Goal: Task Accomplishment & Management: Manage account settings

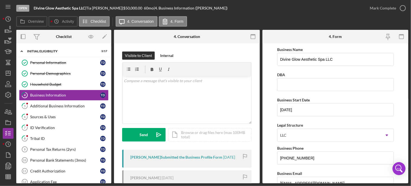
scroll to position [138, 0]
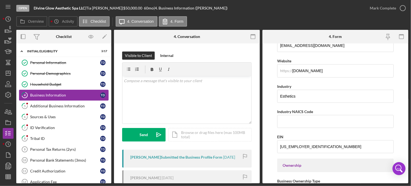
click at [66, 94] on div "Business Information" at bounding box center [65, 95] width 70 height 4
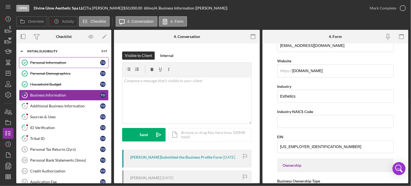
click at [48, 61] on div "Personal Information" at bounding box center [65, 62] width 70 height 4
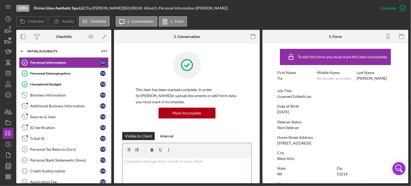
click at [160, 163] on p at bounding box center [187, 161] width 126 height 6
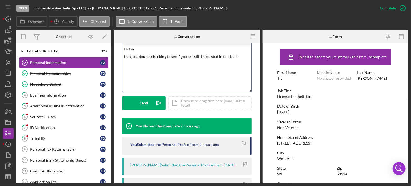
scroll to position [121, 0]
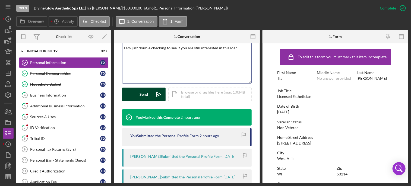
click at [138, 94] on button "Send Icon/icon-invite-send" at bounding box center [143, 95] width 43 height 14
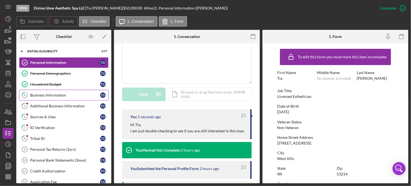
click at [48, 94] on div "Business Information" at bounding box center [65, 95] width 70 height 4
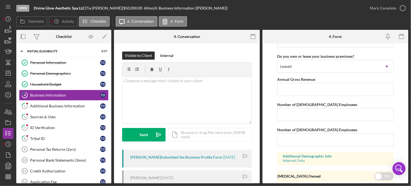
scroll to position [561, 0]
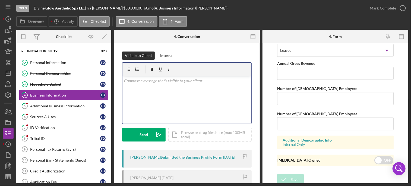
click at [163, 82] on p at bounding box center [187, 81] width 126 height 6
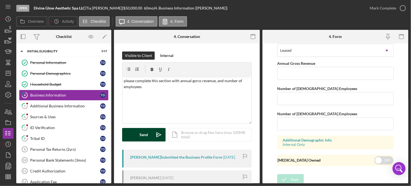
click at [141, 137] on div "Send" at bounding box center [144, 135] width 8 height 14
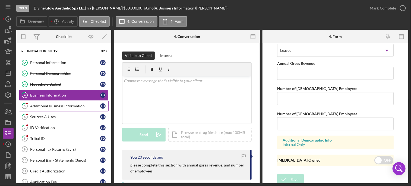
click at [60, 104] on div "Additional Business Information" at bounding box center [65, 106] width 70 height 4
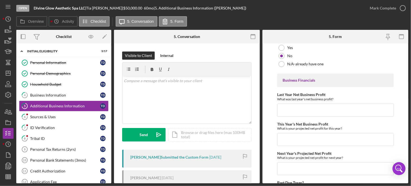
scroll to position [655, 0]
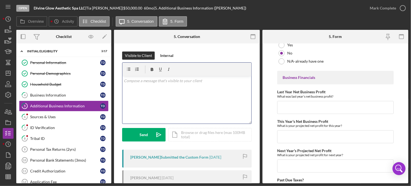
click at [159, 82] on p at bounding box center [187, 81] width 126 height 6
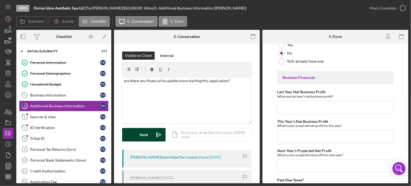
click at [141, 135] on div "Send" at bounding box center [144, 135] width 8 height 14
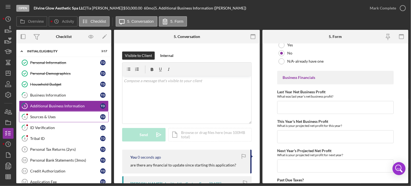
click at [42, 116] on div "Sources & Uses" at bounding box center [65, 117] width 70 height 4
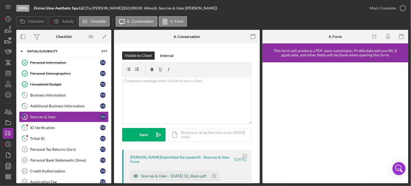
click at [164, 177] on div "Sources & Uses -- [DATE] 12_26pm.pdf" at bounding box center [173, 176] width 65 height 4
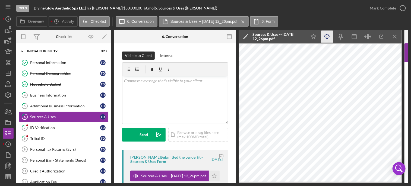
click at [324, 37] on icon "button" at bounding box center [326, 35] width 5 height 3
click at [49, 126] on div "ID Verification" at bounding box center [65, 128] width 70 height 4
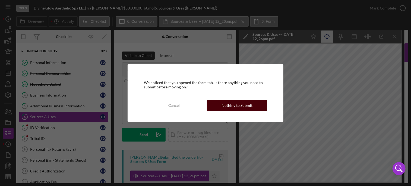
click at [235, 103] on div "Nothing to Submit" at bounding box center [236, 105] width 31 height 11
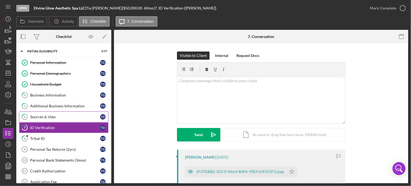
click at [62, 116] on div "Sources & Uses" at bounding box center [65, 117] width 70 height 4
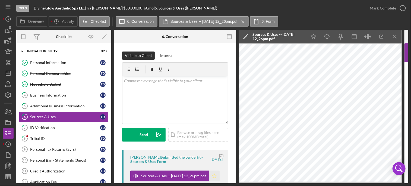
click at [214, 176] on polygon "button" at bounding box center [214, 176] width 5 height 4
click at [403, 7] on icon "button" at bounding box center [403, 8] width 14 height 14
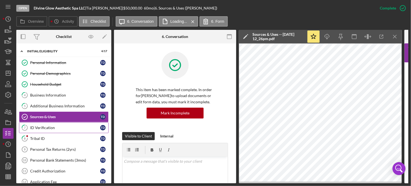
click at [46, 128] on div "ID Verification" at bounding box center [65, 128] width 70 height 4
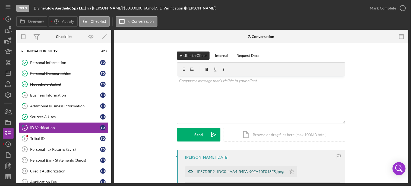
click at [246, 172] on div "1F37DBB2-1DC0-4AA4-B4FA-90EA10F013F5.jpeg" at bounding box center [240, 172] width 88 height 4
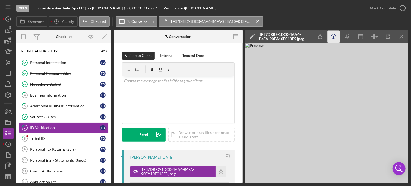
click at [332, 37] on icon "Icon/Download" at bounding box center [333, 37] width 12 height 12
click at [44, 135] on link "8 Tribal ID T D" at bounding box center [64, 138] width 90 height 11
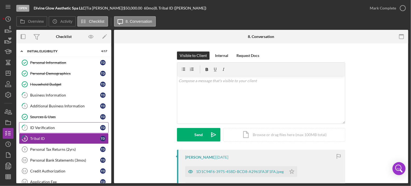
click at [66, 128] on div "ID Verification" at bounding box center [65, 128] width 70 height 4
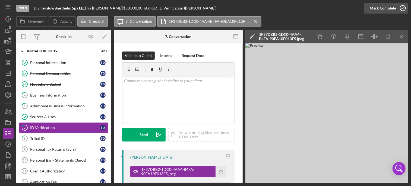
click at [401, 10] on icon "button" at bounding box center [403, 8] width 14 height 14
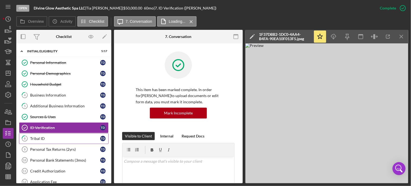
click at [38, 136] on div "Tribal ID" at bounding box center [65, 138] width 70 height 4
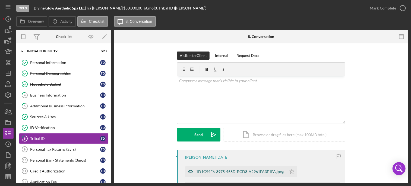
click at [248, 172] on div "1D1C94F6-3975-458D-BCD8-A2961FA3F1FA.jpeg" at bounding box center [240, 172] width 88 height 4
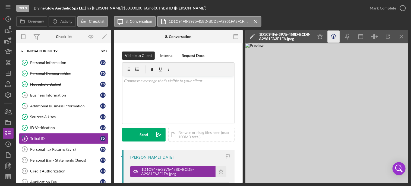
click at [334, 36] on icon "Icon/Download" at bounding box center [333, 37] width 12 height 12
click at [401, 10] on icon "button" at bounding box center [403, 8] width 14 height 14
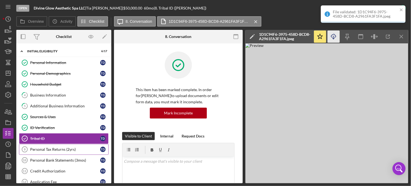
click at [46, 150] on div "Personal Tax Returns (2yrs)" at bounding box center [65, 149] width 70 height 4
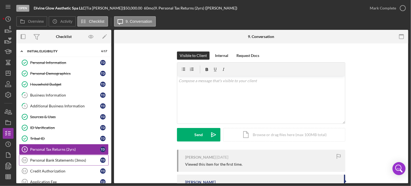
click at [63, 160] on div "Personal Bank Statements (3mos)" at bounding box center [65, 160] width 70 height 4
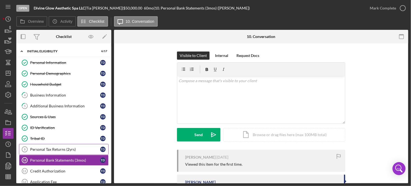
click at [64, 152] on link "Personal Tax Returns (2yrs) 9 Personal Tax Returns (2yrs) T D" at bounding box center [64, 149] width 90 height 11
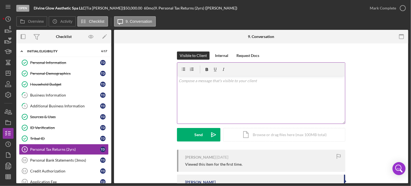
click at [205, 85] on div "v Color teal Color pink Remove color Add row above Add row below Add column bef…" at bounding box center [261, 99] width 168 height 47
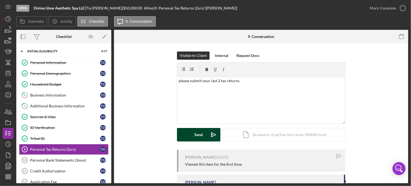
click at [195, 130] on div "Send" at bounding box center [199, 135] width 8 height 14
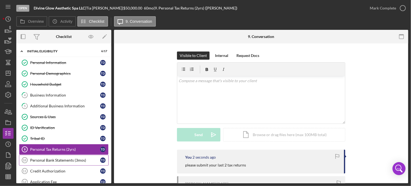
click at [66, 159] on div "Personal Bank Statements (3mos)" at bounding box center [65, 160] width 70 height 4
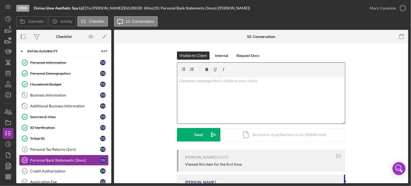
click at [193, 84] on p at bounding box center [261, 81] width 165 height 6
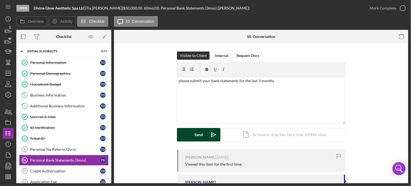
click at [195, 135] on div "Send" at bounding box center [199, 135] width 8 height 14
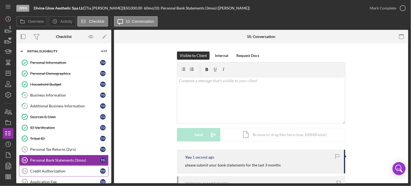
click at [59, 169] on div "Credit Authorization" at bounding box center [65, 171] width 70 height 4
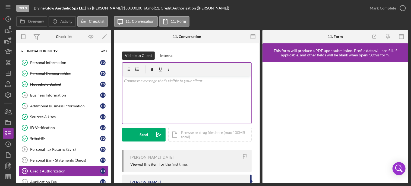
click at [181, 82] on p at bounding box center [187, 81] width 126 height 6
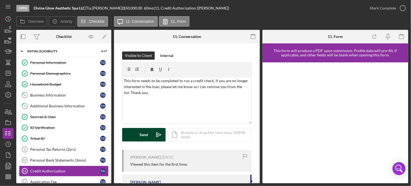
click at [144, 138] on div "Send" at bounding box center [144, 135] width 8 height 14
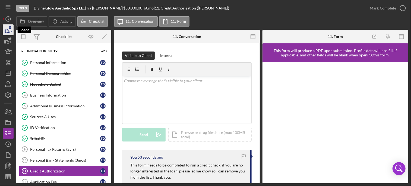
click at [8, 28] on icon "button" at bounding box center [8, 30] width 14 height 14
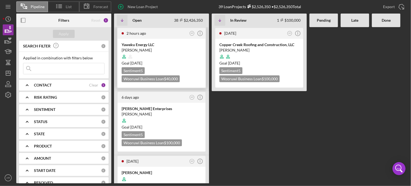
click at [141, 63] on time "[DATE]" at bounding box center [136, 63] width 12 height 5
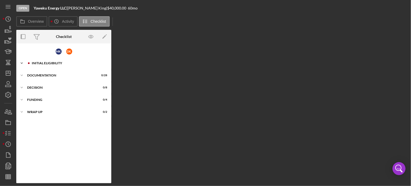
click at [41, 63] on div "Initial Eligibility" at bounding box center [68, 63] width 73 height 3
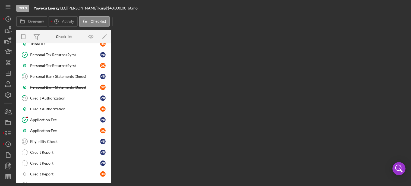
scroll to position [173, 0]
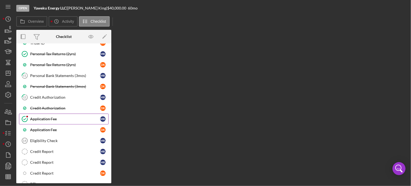
click at [25, 119] on polyline at bounding box center [25, 119] width 2 height 1
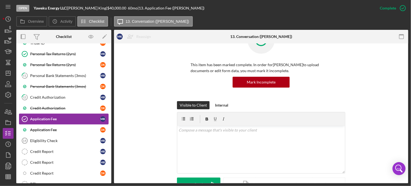
scroll to position [23, 0]
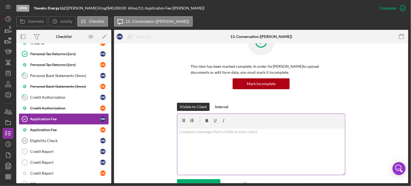
click at [215, 138] on div "v Color teal Color pink Remove color Add row above Add row below Add column bef…" at bounding box center [261, 151] width 168 height 47
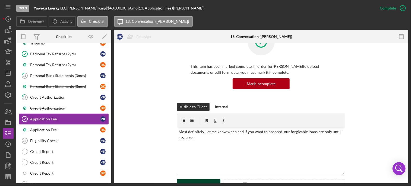
click at [203, 182] on button "Send Icon/icon-invite-send" at bounding box center [198, 186] width 43 height 14
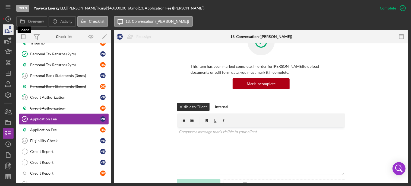
click at [8, 32] on icon "button" at bounding box center [9, 31] width 6 height 3
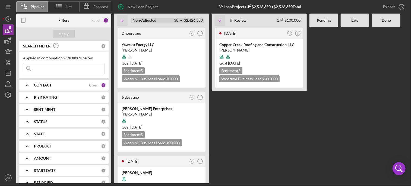
click at [145, 23] on div "Open 38 $2,426,350 Non-Adjusted 38 • $2,426,350" at bounding box center [167, 20] width 77 height 18
click at [153, 19] on b "Non-Adjusted" at bounding box center [144, 20] width 24 height 4
click at [118, 23] on icon "Icon/Table Sort Arrow" at bounding box center [122, 20] width 11 height 11
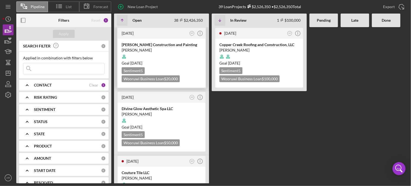
click at [177, 33] on div "[DATE]" at bounding box center [155, 33] width 66 height 4
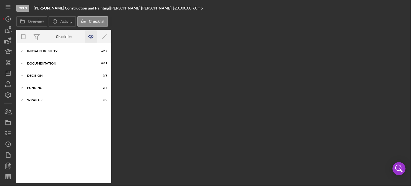
click at [90, 35] on icon "button" at bounding box center [90, 36] width 5 height 3
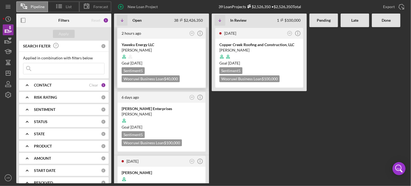
click at [140, 46] on div "Yaweku Energy LLC" at bounding box center [162, 44] width 80 height 5
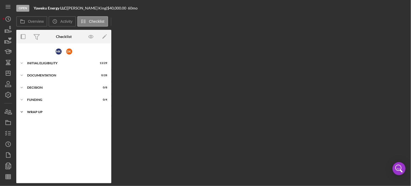
click at [38, 112] on div "Wrap up" at bounding box center [65, 111] width 77 height 3
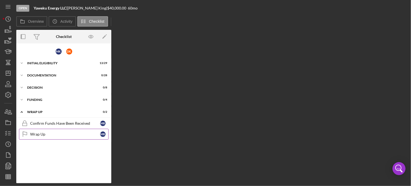
click at [38, 134] on div "Wrap Up" at bounding box center [65, 134] width 70 height 4
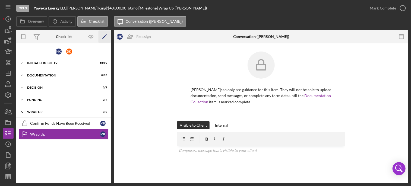
click at [105, 36] on polygon "button" at bounding box center [104, 37] width 4 height 4
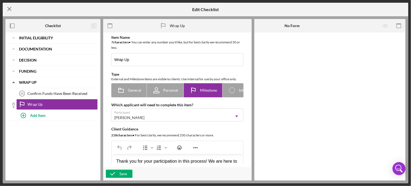
click at [9, 11] on icon "Icon/Menu Close" at bounding box center [10, 9] width 14 height 14
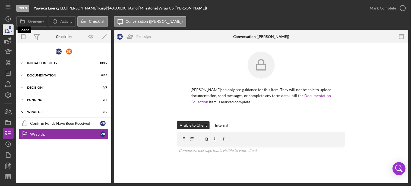
click at [9, 30] on icon "button" at bounding box center [8, 30] width 14 height 14
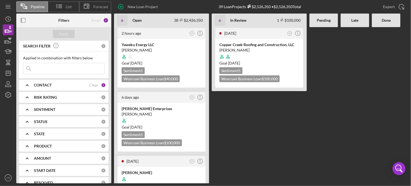
click at [261, 160] on Review "[DATE] AR Icon/Info Copper Creek Roofing and Construction, LLC [PERSON_NAME] Go…" at bounding box center [259, 105] width 95 height 156
click at [209, 131] on div "[DATE] AR Icon/Info [PERSON_NAME] Enterprises [PERSON_NAME] Goal [DATE] Sentime…" at bounding box center [161, 123] width 95 height 64
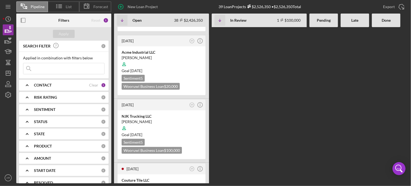
scroll to position [2191, 0]
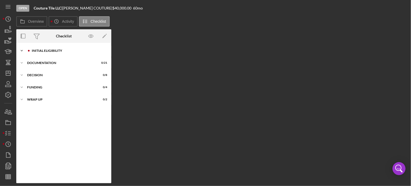
click at [51, 49] on div "Initial Eligibility" at bounding box center [68, 50] width 73 height 3
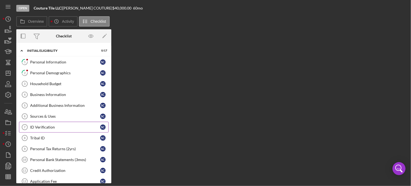
click at [42, 128] on div "ID Verification" at bounding box center [65, 127] width 70 height 4
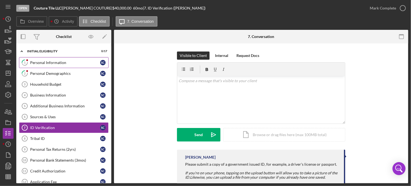
click at [52, 63] on div "Personal Information" at bounding box center [65, 62] width 70 height 4
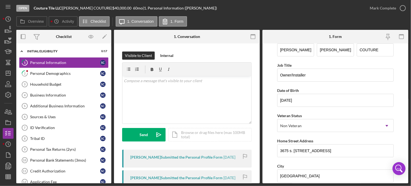
scroll to position [11, 0]
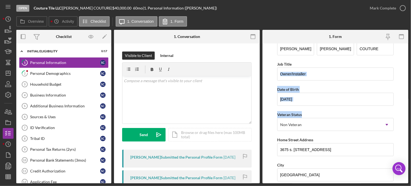
drag, startPoint x: 406, startPoint y: 79, endPoint x: 408, endPoint y: 107, distance: 28.0
click at [408, 107] on div "Open Couture Tile LLC | [PERSON_NAME] | $40,000.00 60 mo | 1. Personal Informat…" at bounding box center [205, 93] width 411 height 186
drag, startPoint x: 408, startPoint y: 107, endPoint x: 403, endPoint y: 113, distance: 8.1
click at [403, 113] on form "First Name [PERSON_NAME] Middle Name [PERSON_NAME] Name COUTURE Job Title Owner…" at bounding box center [335, 113] width 146 height 140
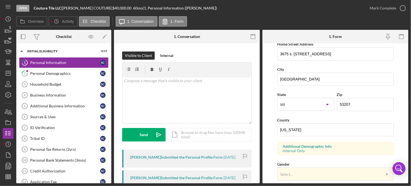
scroll to position [105, 0]
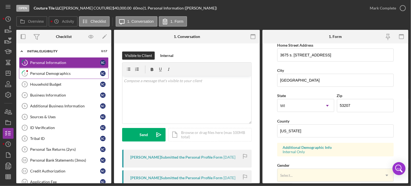
click at [54, 73] on div "Personal Demographics" at bounding box center [65, 73] width 70 height 4
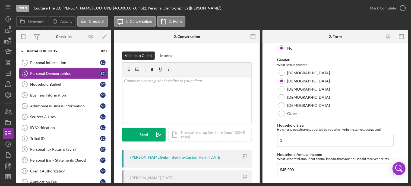
scroll to position [361, 0]
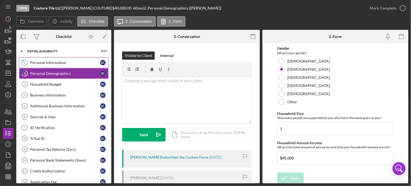
click at [55, 62] on div "Personal Information" at bounding box center [65, 62] width 70 height 4
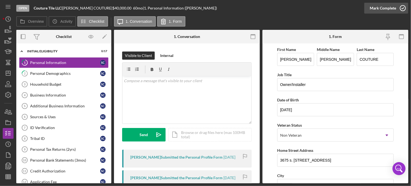
click at [401, 12] on icon "button" at bounding box center [403, 8] width 14 height 14
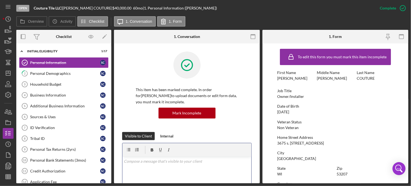
click at [151, 171] on div "v Color teal Color pink Remove color Add row above Add row below Add column bef…" at bounding box center [186, 180] width 129 height 47
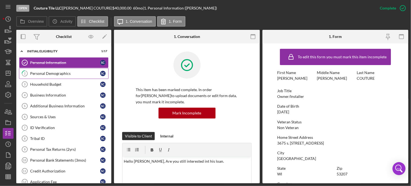
click at [49, 72] on div "Personal Demographics" at bounding box center [65, 73] width 70 height 4
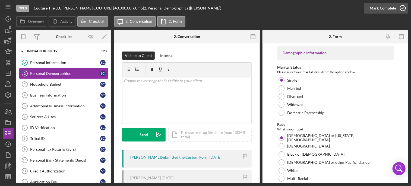
click at [403, 7] on icon "button" at bounding box center [403, 8] width 14 height 14
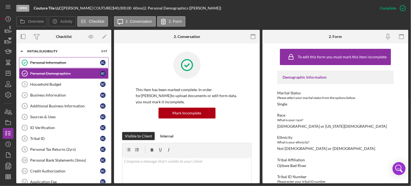
click at [54, 64] on div "Personal Information" at bounding box center [65, 62] width 70 height 4
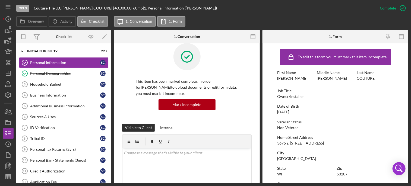
scroll to position [15, 0]
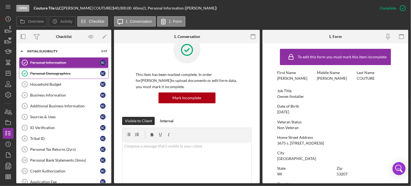
click at [55, 72] on div "Personal Demographics" at bounding box center [65, 73] width 70 height 4
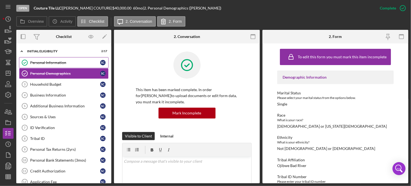
click at [62, 60] on div "Personal Information" at bounding box center [65, 62] width 70 height 4
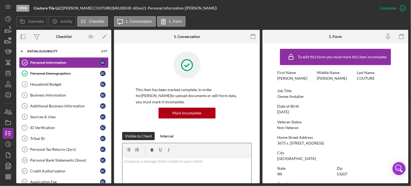
click at [143, 161] on p at bounding box center [187, 161] width 126 height 6
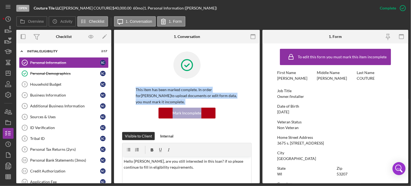
drag, startPoint x: 258, startPoint y: 64, endPoint x: 260, endPoint y: 108, distance: 43.7
click at [260, 108] on div "Overview Internal Workflow Stage Open Icon/Dropdown Arrow Archive (can unarchiv…" at bounding box center [212, 107] width 392 height 154
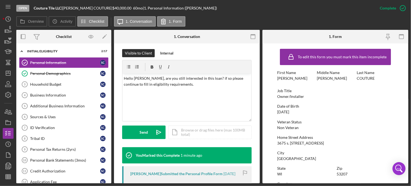
scroll to position [103, 0]
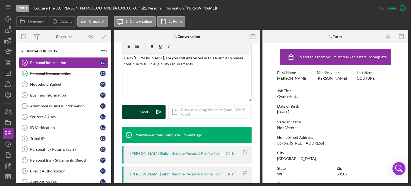
click at [138, 114] on button "Send Icon/icon-invite-send" at bounding box center [143, 112] width 43 height 14
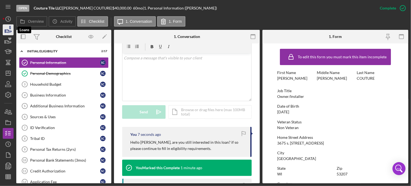
click at [8, 29] on icon "button" at bounding box center [8, 30] width 14 height 14
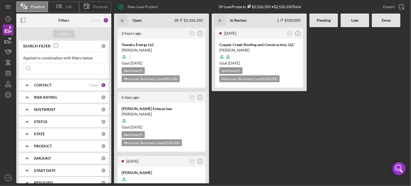
click at [302, 135] on Review "[DATE] AR Icon/Info Copper Creek Roofing and Construction, LLC [PERSON_NAME] Go…" at bounding box center [259, 105] width 95 height 156
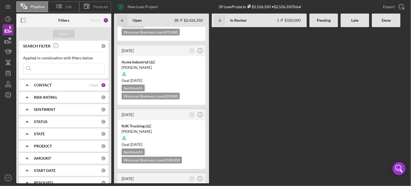
scroll to position [2223, 0]
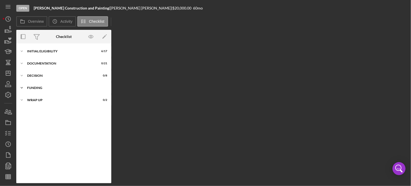
click at [23, 87] on icon "Icon/Expander" at bounding box center [21, 87] width 11 height 11
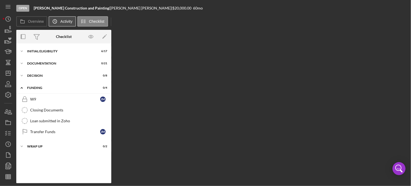
click at [59, 21] on icon "Icon/History" at bounding box center [54, 21] width 11 height 11
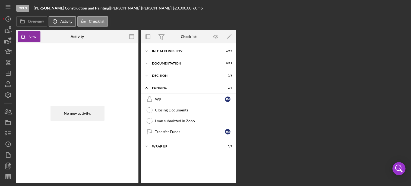
click at [61, 21] on label "Activity" at bounding box center [66, 21] width 12 height 4
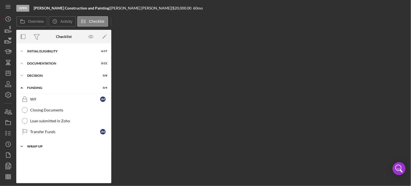
click at [33, 147] on div "Wrap up" at bounding box center [65, 146] width 77 height 3
click at [36, 168] on div "Wrap Up" at bounding box center [65, 169] width 70 height 4
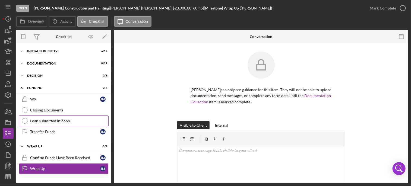
click at [99, 116] on link "Loan submitted in Zoho Loan submitted in Zoho" at bounding box center [64, 121] width 90 height 11
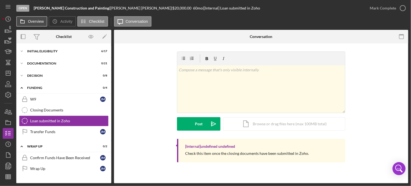
click at [32, 24] on button "Overview" at bounding box center [31, 21] width 31 height 10
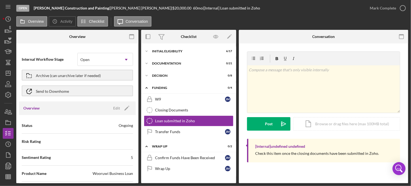
click at [77, 120] on div "Status Ongoing" at bounding box center [77, 126] width 111 height 14
click at [84, 73] on div "Archive (can unarchive later if needed)" at bounding box center [68, 75] width 65 height 10
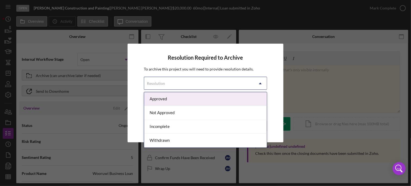
click at [223, 80] on div "Resolution" at bounding box center [199, 83] width 110 height 12
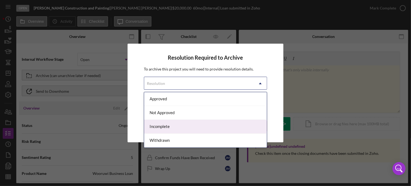
click at [164, 126] on div "Incomplete" at bounding box center [205, 127] width 123 height 14
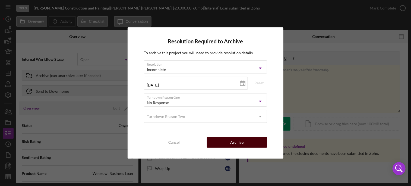
click at [238, 144] on div "Archive" at bounding box center [236, 142] width 13 height 11
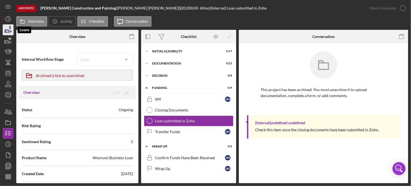
click at [7, 30] on icon "button" at bounding box center [8, 30] width 14 height 14
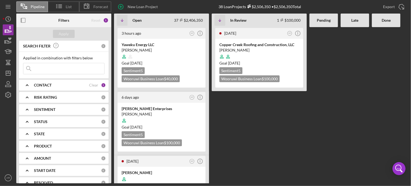
click at [260, 141] on Review "[DATE] AR Icon/Info Copper Creek Roofing and Construction, LLC [PERSON_NAME] Go…" at bounding box center [259, 105] width 95 height 156
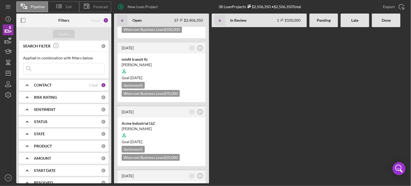
scroll to position [2159, 0]
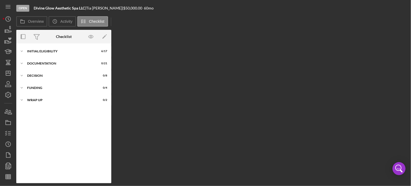
click at [138, 127] on div "Overview Internal Workflow Stage Open Icon/Dropdown Arrow Archive (can unarchiv…" at bounding box center [212, 107] width 392 height 154
click at [28, 21] on label "Overview" at bounding box center [36, 21] width 16 height 4
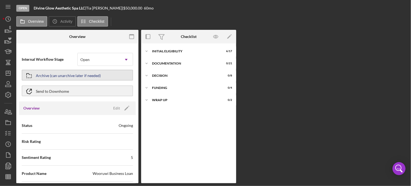
click at [72, 76] on div "Archive (can unarchive later if needed)" at bounding box center [68, 75] width 65 height 10
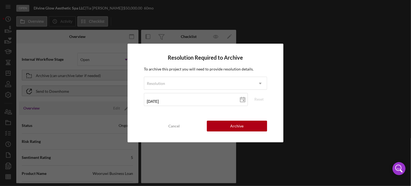
click at [197, 74] on div "To archive this project you will need to provide resolution details. Resolution…" at bounding box center [205, 87] width 123 height 43
click at [195, 79] on div "Resolution" at bounding box center [199, 83] width 110 height 12
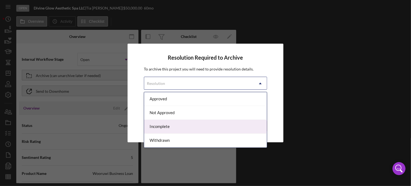
click at [162, 129] on div "Incomplete" at bounding box center [205, 127] width 123 height 14
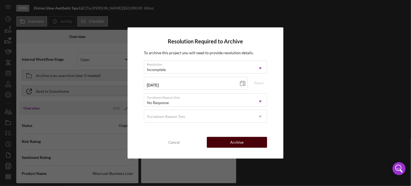
click at [239, 142] on div "Archive" at bounding box center [236, 142] width 13 height 11
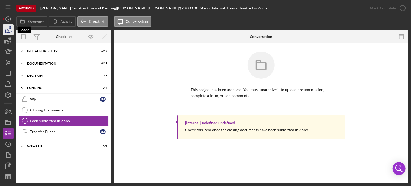
click at [7, 27] on icon "button" at bounding box center [8, 30] width 14 height 14
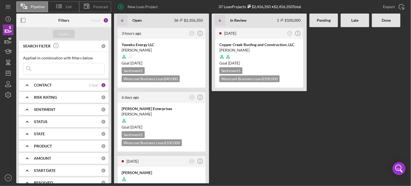
click at [278, 165] on Review "[DATE] AR Icon/Info Copper Creek Roofing and Construction, LLC [PERSON_NAME] Go…" at bounding box center [259, 105] width 95 height 156
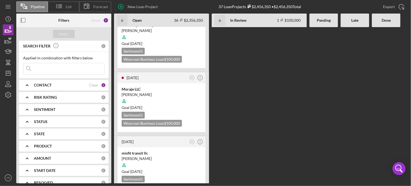
scroll to position [2096, 0]
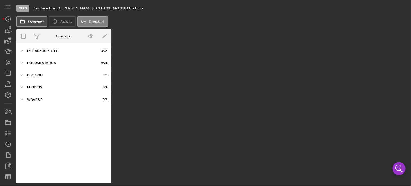
click at [37, 21] on label "Overview" at bounding box center [36, 21] width 16 height 4
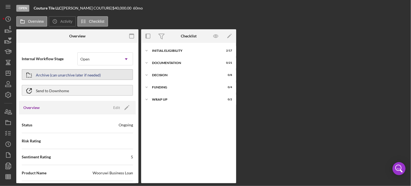
click at [77, 76] on div "Archive (can unarchive later if needed)" at bounding box center [68, 75] width 65 height 10
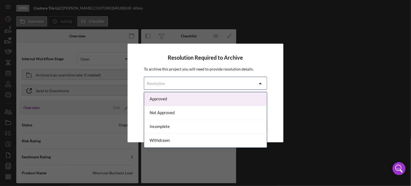
click at [174, 85] on div "Resolution" at bounding box center [199, 83] width 110 height 12
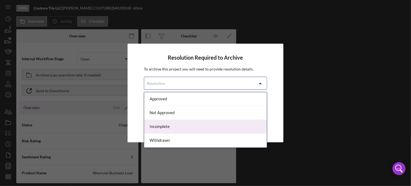
click at [160, 129] on div "Incomplete" at bounding box center [205, 127] width 123 height 14
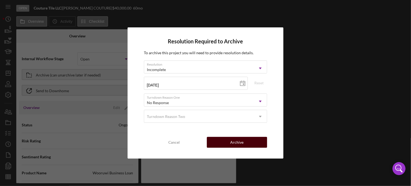
click at [233, 141] on div "Archive" at bounding box center [236, 142] width 13 height 11
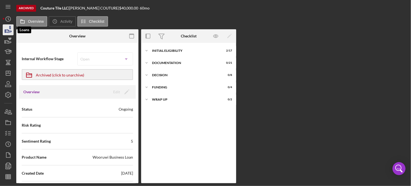
click at [7, 30] on icon "button" at bounding box center [8, 30] width 14 height 14
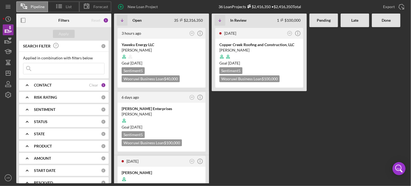
click at [323, 88] on div at bounding box center [323, 105] width 28 height 156
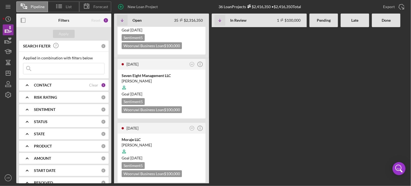
scroll to position [2032, 0]
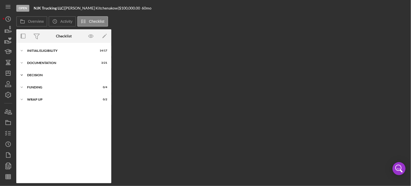
click at [37, 74] on div "Decision" at bounding box center [65, 75] width 77 height 3
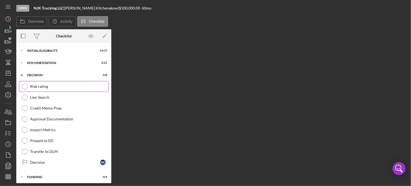
click at [38, 84] on link "Risk rating Risk rating" at bounding box center [64, 86] width 90 height 11
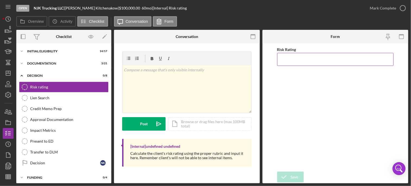
click at [305, 59] on input "Risk Rating" at bounding box center [335, 59] width 117 height 13
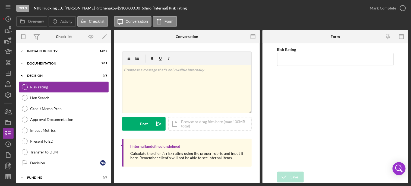
click at [40, 88] on div "Risk rating" at bounding box center [69, 87] width 78 height 4
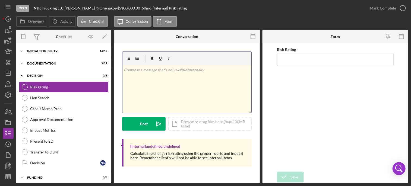
click at [143, 77] on div "v Color teal Color pink Remove color Add row above Add row below Add column bef…" at bounding box center [186, 88] width 129 height 47
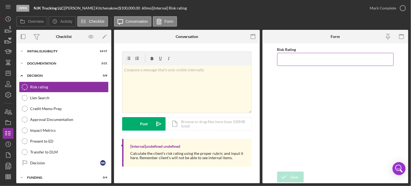
click at [300, 59] on input "Risk Rating" at bounding box center [335, 59] width 117 height 13
type input "1"
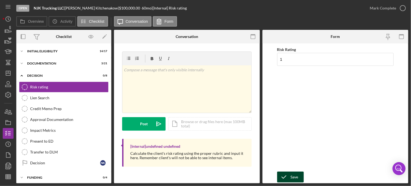
click at [294, 179] on div "Save" at bounding box center [295, 177] width 8 height 11
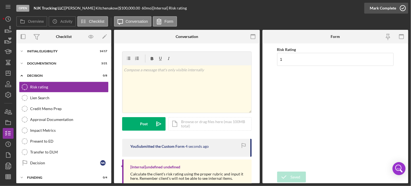
click at [403, 8] on icon "button" at bounding box center [403, 8] width 14 height 14
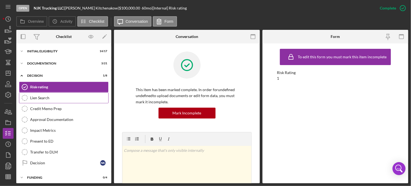
click at [46, 98] on div "Lien Search" at bounding box center [69, 98] width 78 height 4
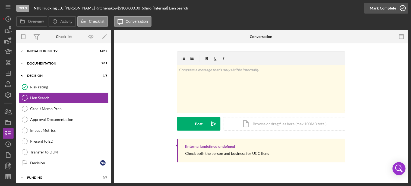
click at [403, 7] on icon "button" at bounding box center [403, 8] width 14 height 14
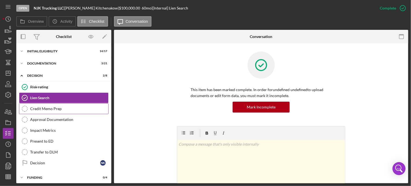
click at [44, 109] on div "Credit Memo Prep" at bounding box center [69, 109] width 78 height 4
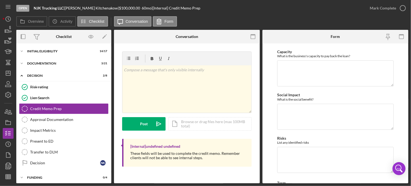
scroll to position [277, 0]
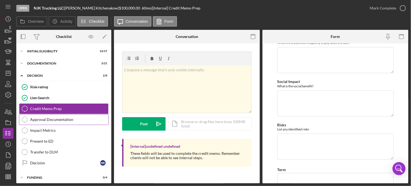
click at [50, 119] on div "Approval Documentation" at bounding box center [69, 119] width 78 height 4
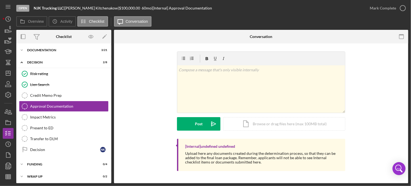
scroll to position [14, 0]
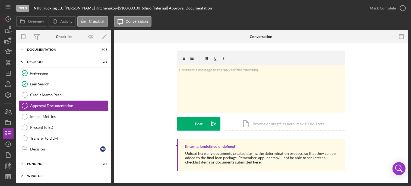
click at [34, 172] on div "Icon/Expander Wrap up 0 / 2" at bounding box center [63, 176] width 95 height 11
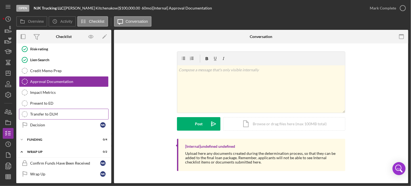
click at [50, 113] on div "Transfer to DLM" at bounding box center [69, 114] width 78 height 4
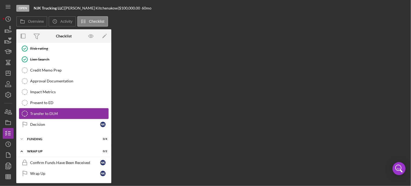
scroll to position [38, 0]
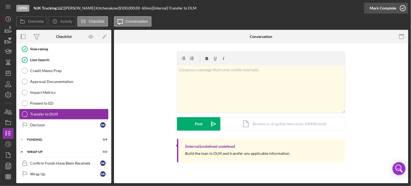
click at [403, 7] on icon "button" at bounding box center [403, 8] width 14 height 14
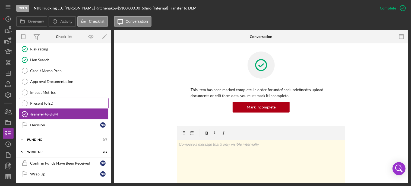
click at [40, 104] on div "Present to ED" at bounding box center [69, 103] width 78 height 4
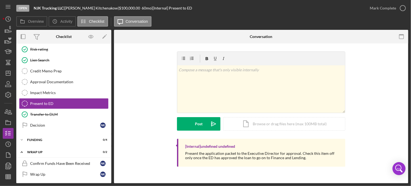
scroll to position [38, 0]
click at [401, 10] on icon "button" at bounding box center [403, 8] width 14 height 14
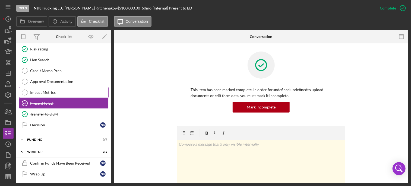
click at [27, 93] on icon "Impact Metrics" at bounding box center [25, 93] width 14 height 14
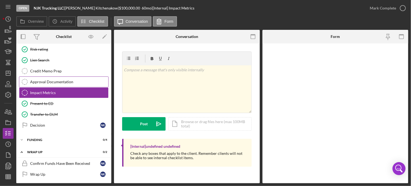
scroll to position [38, 0]
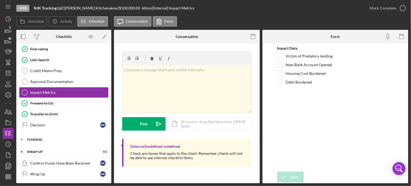
click at [34, 138] on div "Funding" at bounding box center [65, 139] width 77 height 3
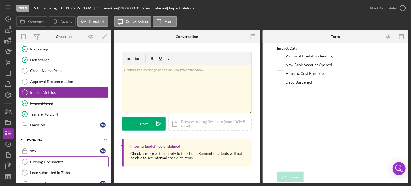
click at [66, 163] on link "Closing Documents Closing Documents" at bounding box center [64, 162] width 90 height 11
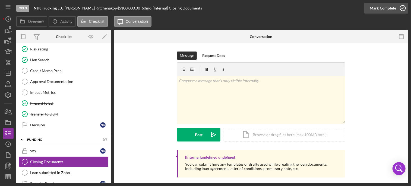
click at [400, 9] on icon "button" at bounding box center [403, 8] width 14 height 14
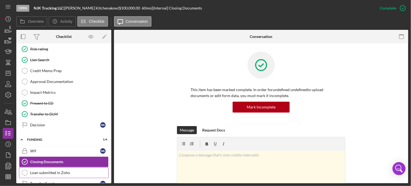
click at [57, 172] on div "Loan submitted in Zoho" at bounding box center [69, 173] width 78 height 4
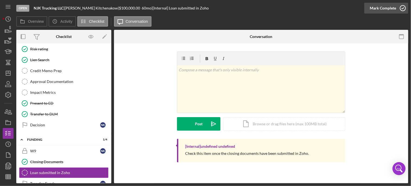
click at [402, 9] on icon "button" at bounding box center [403, 8] width 14 height 14
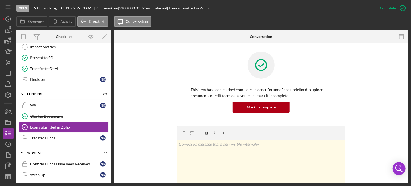
scroll to position [84, 0]
click at [42, 135] on div "Transfer Funds" at bounding box center [65, 137] width 70 height 4
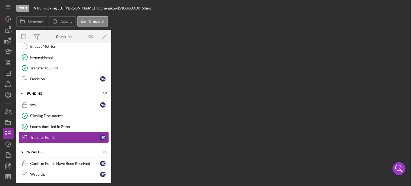
scroll to position [84, 0]
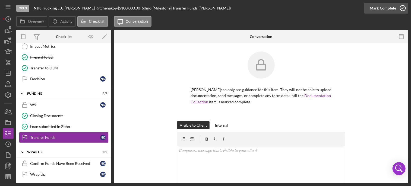
click at [403, 10] on icon "button" at bounding box center [403, 8] width 14 height 14
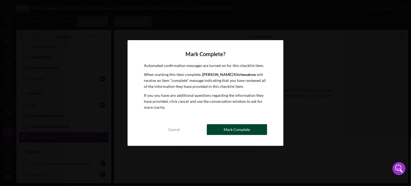
click at [249, 130] on div "Mark Complete" at bounding box center [237, 129] width 26 height 11
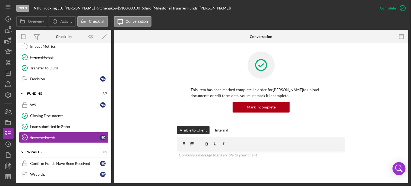
drag, startPoint x: 111, startPoint y: 136, endPoint x: 109, endPoint y: 162, distance: 25.6
click at [109, 162] on div "Overview Internal Workflow Stage Open Icon/Dropdown Arrow Archive (can unarchiv…" at bounding box center [212, 107] width 392 height 154
click at [73, 163] on div "Confirm Funds Have Been Received" at bounding box center [65, 163] width 70 height 4
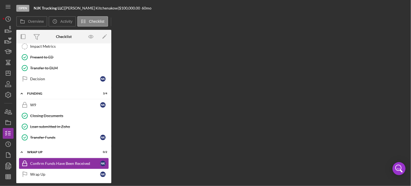
scroll to position [84, 0]
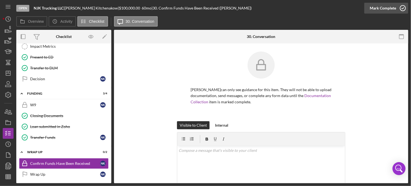
click at [401, 9] on icon "button" at bounding box center [403, 8] width 14 height 14
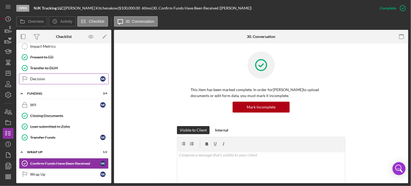
click at [39, 77] on div "Decision" at bounding box center [65, 79] width 70 height 4
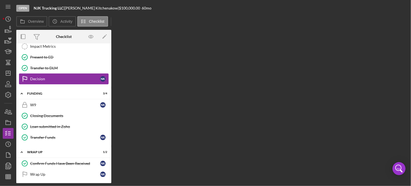
scroll to position [84, 0]
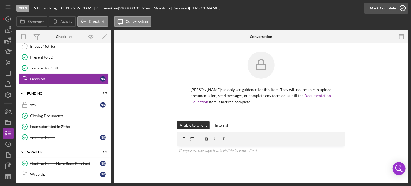
click at [399, 7] on icon "button" at bounding box center [403, 8] width 14 height 14
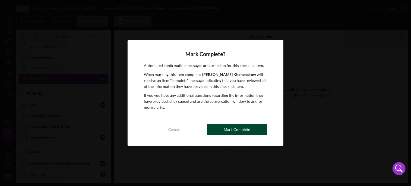
click at [241, 128] on div "Mark Complete" at bounding box center [237, 129] width 26 height 11
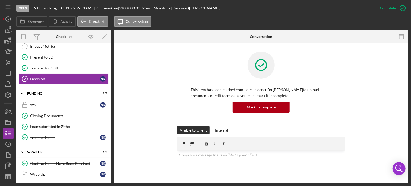
drag, startPoint x: 112, startPoint y: 147, endPoint x: 112, endPoint y: 128, distance: 18.7
click at [112, 128] on div "Overview Internal Workflow Stage Open Icon/Dropdown Arrow Archive (can unarchiv…" at bounding box center [212, 107] width 392 height 154
click at [78, 172] on div "Wrap Up" at bounding box center [65, 174] width 70 height 4
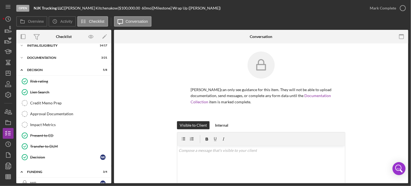
scroll to position [3, 0]
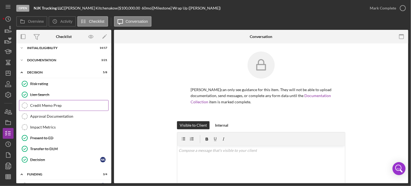
click at [47, 105] on div "Credit Memo Prep" at bounding box center [69, 105] width 78 height 4
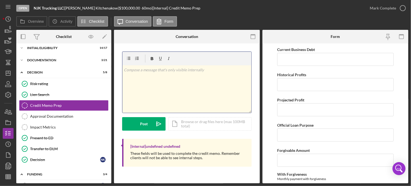
click at [164, 76] on div "v Color teal Color pink Remove color Add row above Add row below Add column bef…" at bounding box center [186, 88] width 129 height 47
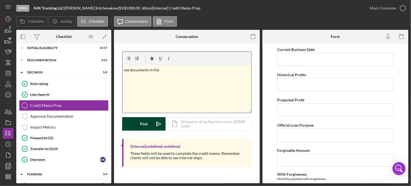
click at [143, 122] on div "Post" at bounding box center [144, 124] width 8 height 14
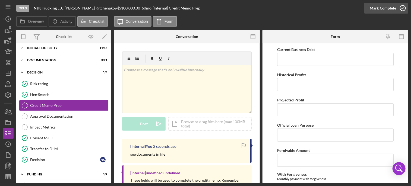
click at [404, 8] on icon "button" at bounding box center [403, 8] width 14 height 14
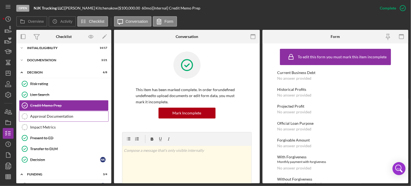
click at [44, 116] on div "Approval Documentation" at bounding box center [69, 116] width 78 height 4
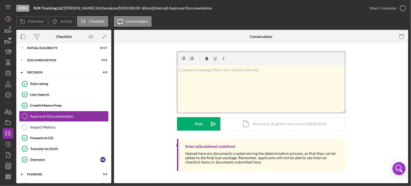
click at [241, 78] on div "v Color teal Color pink Remove color Add row above Add row below Add column bef…" at bounding box center [261, 88] width 168 height 47
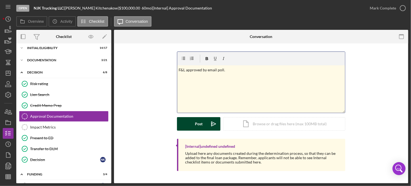
click at [198, 124] on div "Post" at bounding box center [199, 124] width 8 height 14
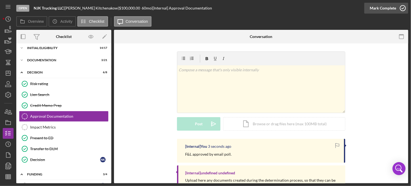
click at [404, 10] on icon "button" at bounding box center [403, 8] width 14 height 14
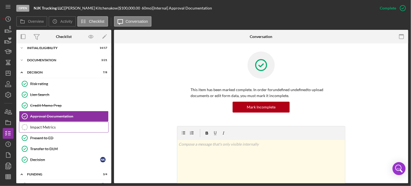
click at [53, 127] on div "Impact Metrics" at bounding box center [69, 127] width 78 height 4
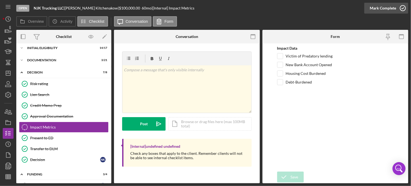
click at [400, 9] on icon "button" at bounding box center [403, 8] width 14 height 14
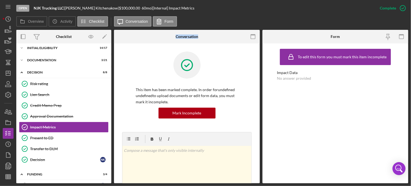
drag, startPoint x: 112, startPoint y: 111, endPoint x: 113, endPoint y: 85, distance: 25.8
click at [113, 85] on div "Overview Internal Workflow Stage Open Icon/Dropdown Arrow Archive (can unarchiv…" at bounding box center [212, 107] width 392 height 154
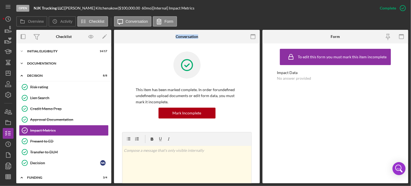
click at [41, 60] on div "Icon/Expander Documentation 3 / 21" at bounding box center [63, 63] width 95 height 11
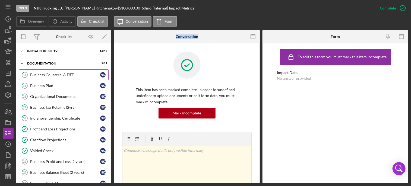
click at [59, 76] on div "Business Collateral & DTE" at bounding box center [65, 75] width 70 height 4
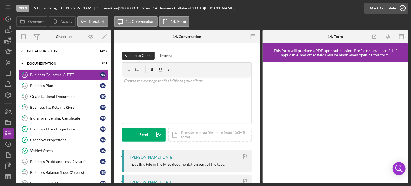
click at [403, 6] on icon "button" at bounding box center [403, 8] width 14 height 14
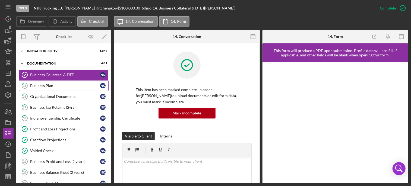
click at [56, 86] on div "Business Plan" at bounding box center [65, 86] width 70 height 4
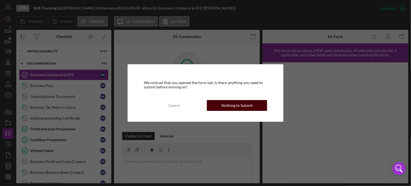
click at [229, 107] on div "Nothing to Submit" at bounding box center [236, 105] width 31 height 11
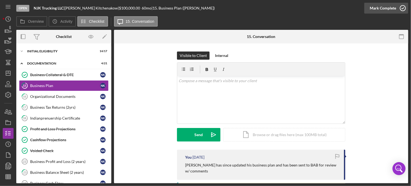
click at [403, 8] on icon "button" at bounding box center [403, 8] width 14 height 14
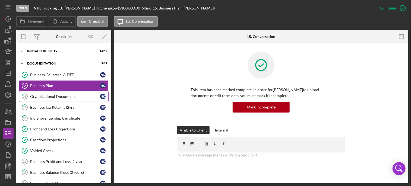
click at [43, 95] on div "Organizational Documents" at bounding box center [65, 96] width 70 height 4
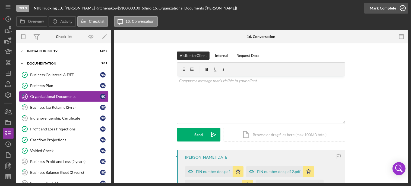
click at [405, 7] on icon "button" at bounding box center [403, 8] width 14 height 14
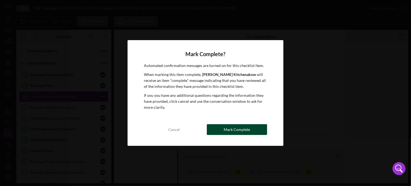
click at [241, 130] on div "Mark Complete" at bounding box center [237, 129] width 26 height 11
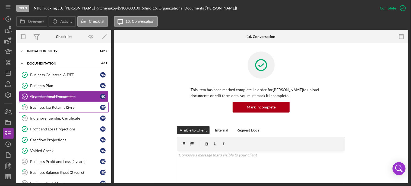
click at [57, 109] on link "17 Business Tax Returns (2yrs) N K" at bounding box center [64, 107] width 90 height 11
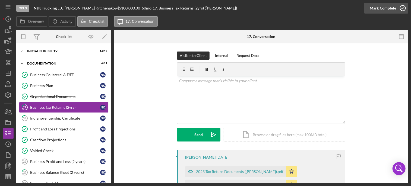
click at [406, 8] on icon "button" at bounding box center [403, 8] width 14 height 14
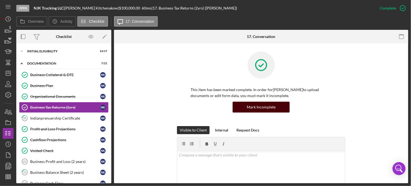
click at [263, 110] on div "Mark Incomplete" at bounding box center [261, 107] width 29 height 11
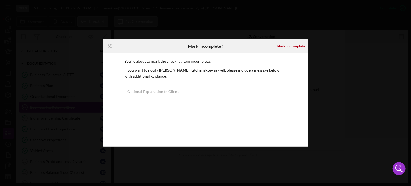
click at [110, 44] on icon "Icon/Menu Close" at bounding box center [110, 46] width 14 height 14
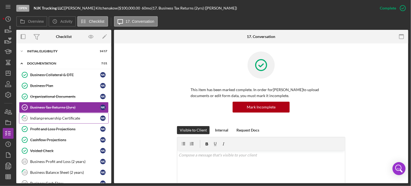
click at [62, 118] on div "Indianprenuership Certificate" at bounding box center [65, 118] width 70 height 4
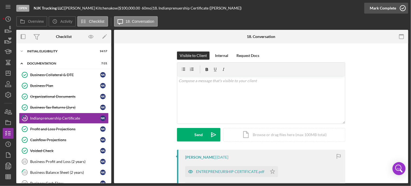
click at [402, 9] on icon "button" at bounding box center [403, 8] width 14 height 14
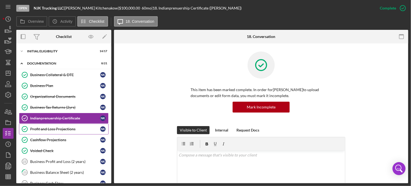
click at [55, 128] on div "Profit and Loss Projections" at bounding box center [65, 129] width 70 height 4
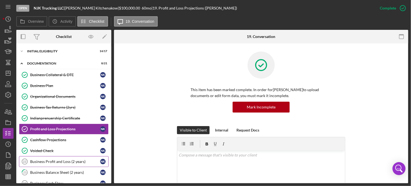
click at [62, 161] on div "Business Profit and Loss (2 years)" at bounding box center [65, 162] width 70 height 4
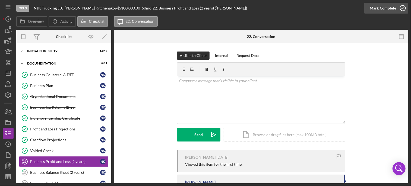
click at [403, 7] on icon "button" at bounding box center [403, 8] width 14 height 14
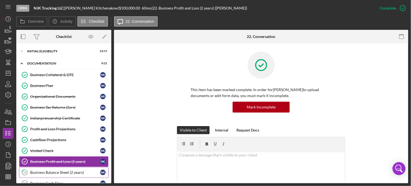
click at [76, 172] on div "Business Balance Sheet (2 years)" at bounding box center [65, 172] width 70 height 4
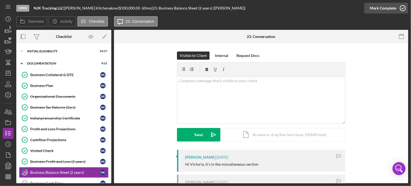
click at [404, 8] on icon "button" at bounding box center [403, 8] width 14 height 14
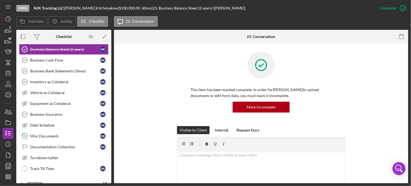
scroll to position [128, 0]
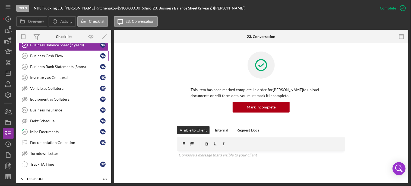
click at [60, 56] on div "Business Cash Flow" at bounding box center [65, 56] width 70 height 4
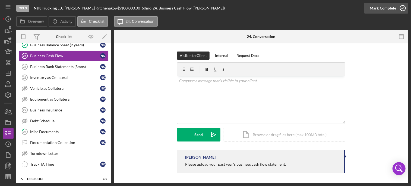
click at [405, 7] on icon "button" at bounding box center [403, 8] width 14 height 14
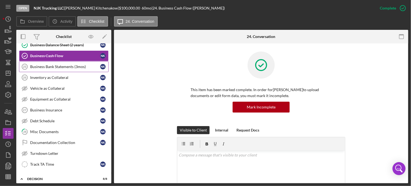
click at [46, 68] on link "Business Bank Statements (3mos) 25 Business Bank Statements (3mos) N K" at bounding box center [64, 66] width 90 height 11
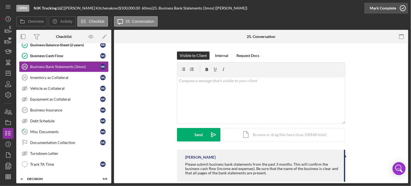
click at [404, 8] on icon "button" at bounding box center [403, 8] width 14 height 14
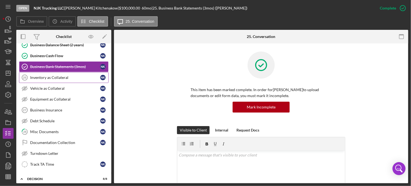
click at [69, 75] on div "Inventory as Collateral" at bounding box center [65, 77] width 70 height 4
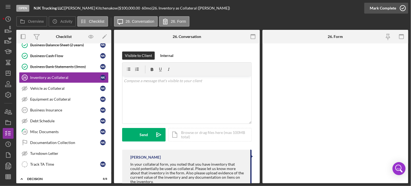
click at [405, 7] on icon "button" at bounding box center [403, 8] width 14 height 14
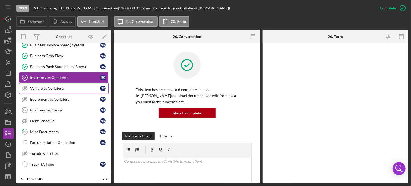
click at [55, 88] on div "Vehicle as Collateral" at bounding box center [65, 88] width 70 height 4
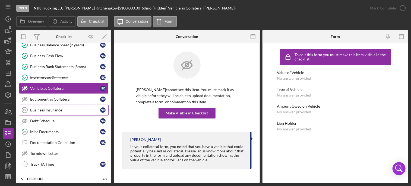
click at [50, 109] on div "Business Insurance" at bounding box center [65, 110] width 70 height 4
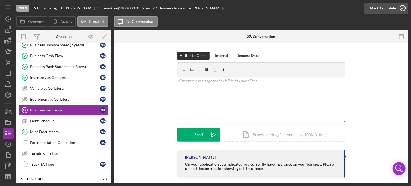
click at [403, 9] on icon "button" at bounding box center [403, 8] width 14 height 14
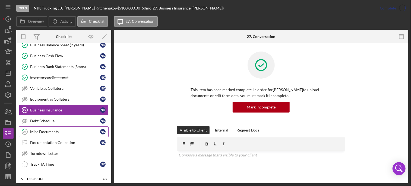
click at [50, 130] on div "Misc Documents" at bounding box center [65, 132] width 70 height 4
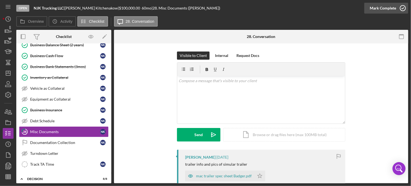
click at [402, 11] on icon "button" at bounding box center [403, 8] width 14 height 14
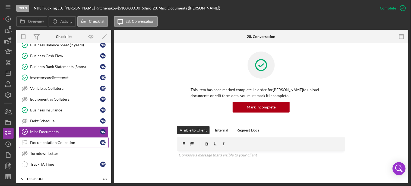
click at [61, 141] on div "Documentation Collection" at bounding box center [65, 143] width 70 height 4
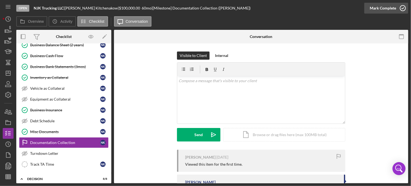
click at [403, 8] on icon "button" at bounding box center [403, 8] width 14 height 14
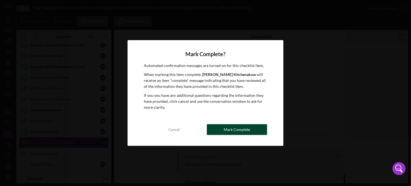
click at [242, 127] on div "Mark Complete" at bounding box center [237, 129] width 26 height 11
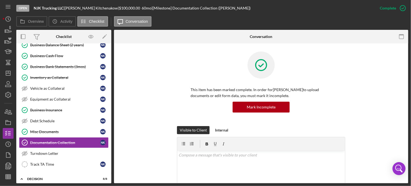
click at [139, 81] on div "This item has been marked complete. In order for [PERSON_NAME] to upload docume…" at bounding box center [261, 89] width 278 height 75
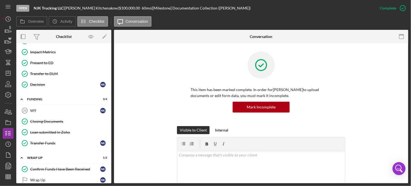
scroll to position [313, 0]
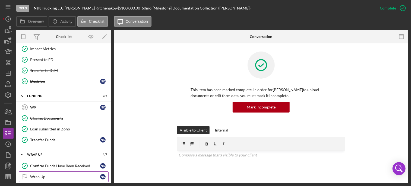
click at [47, 175] on div "Wrap Up" at bounding box center [65, 177] width 70 height 4
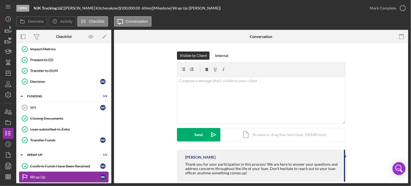
scroll to position [313, 0]
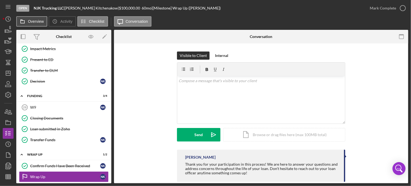
click at [28, 21] on label "Overview" at bounding box center [36, 21] width 16 height 4
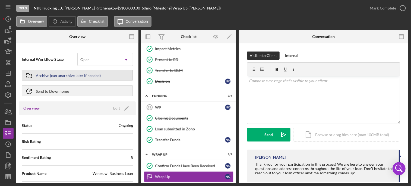
click at [63, 74] on div "Archive (can unarchive later if needed)" at bounding box center [68, 75] width 65 height 10
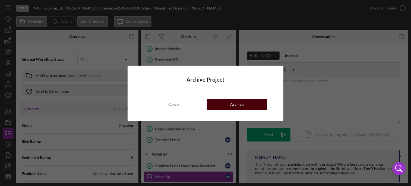
click at [234, 104] on div "Archive" at bounding box center [236, 104] width 13 height 11
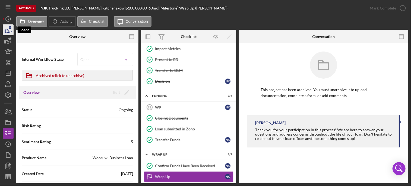
click at [6, 27] on icon "button" at bounding box center [8, 30] width 14 height 14
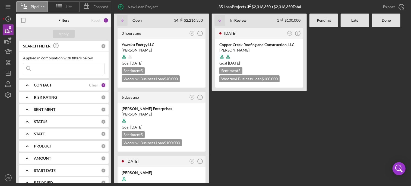
click at [267, 129] on Review "[DATE] AR Icon/Info Copper Creek Roofing and Construction, LLC [PERSON_NAME] Go…" at bounding box center [259, 105] width 95 height 156
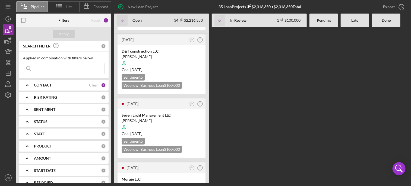
scroll to position [1968, 0]
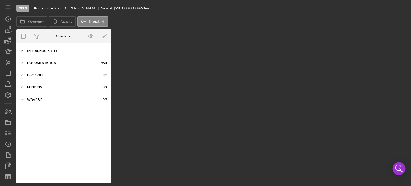
click at [55, 48] on div "Icon/Expander Initial Eligibility 6 / 17" at bounding box center [63, 50] width 95 height 11
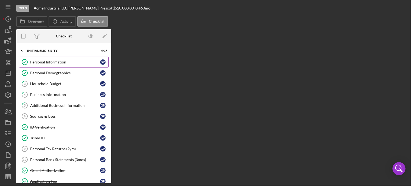
click at [66, 63] on div "Personal Information" at bounding box center [65, 62] width 70 height 4
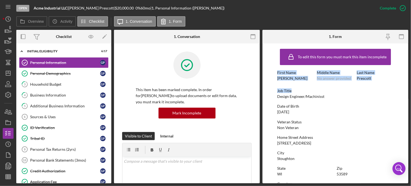
drag, startPoint x: 403, startPoint y: 63, endPoint x: 403, endPoint y: 92, distance: 28.5
click at [403, 92] on form "To edit this form you must mark this item incomplete First Name [PERSON_NAME] M…" at bounding box center [335, 113] width 146 height 140
click at [68, 71] on div "Personal Demographics" at bounding box center [65, 73] width 70 height 4
